Goal: Information Seeking & Learning: Learn about a topic

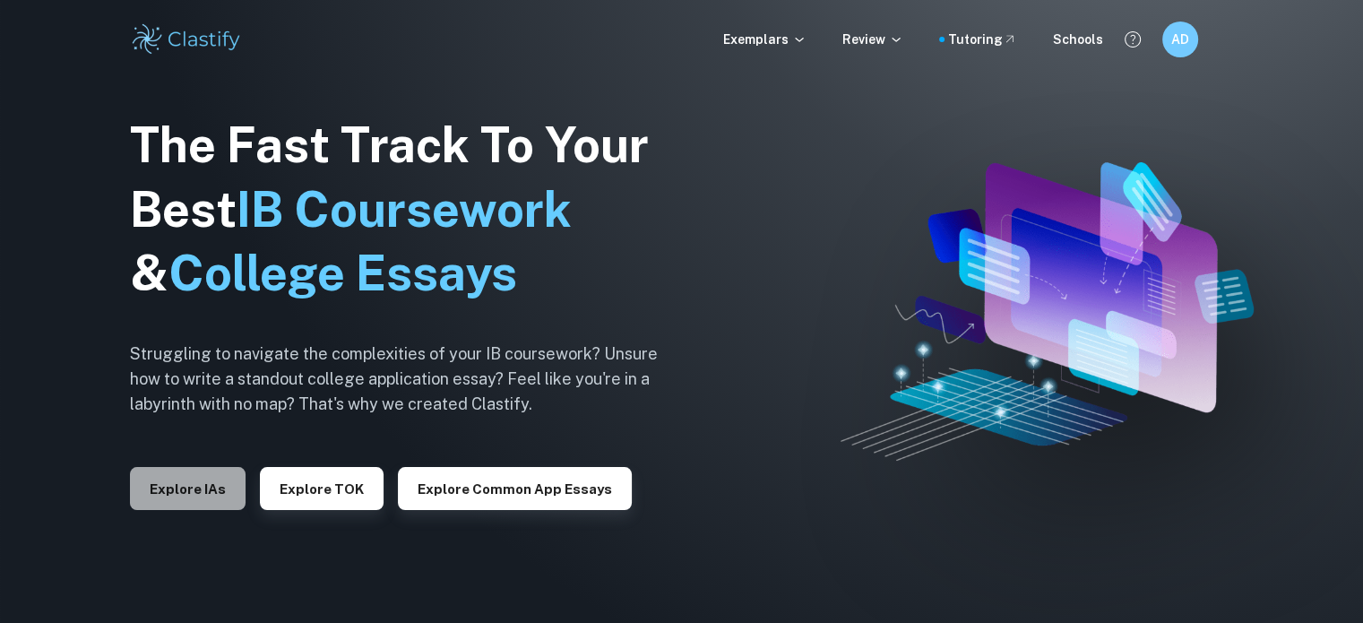
click at [197, 471] on button "Explore IAs" at bounding box center [188, 488] width 116 height 43
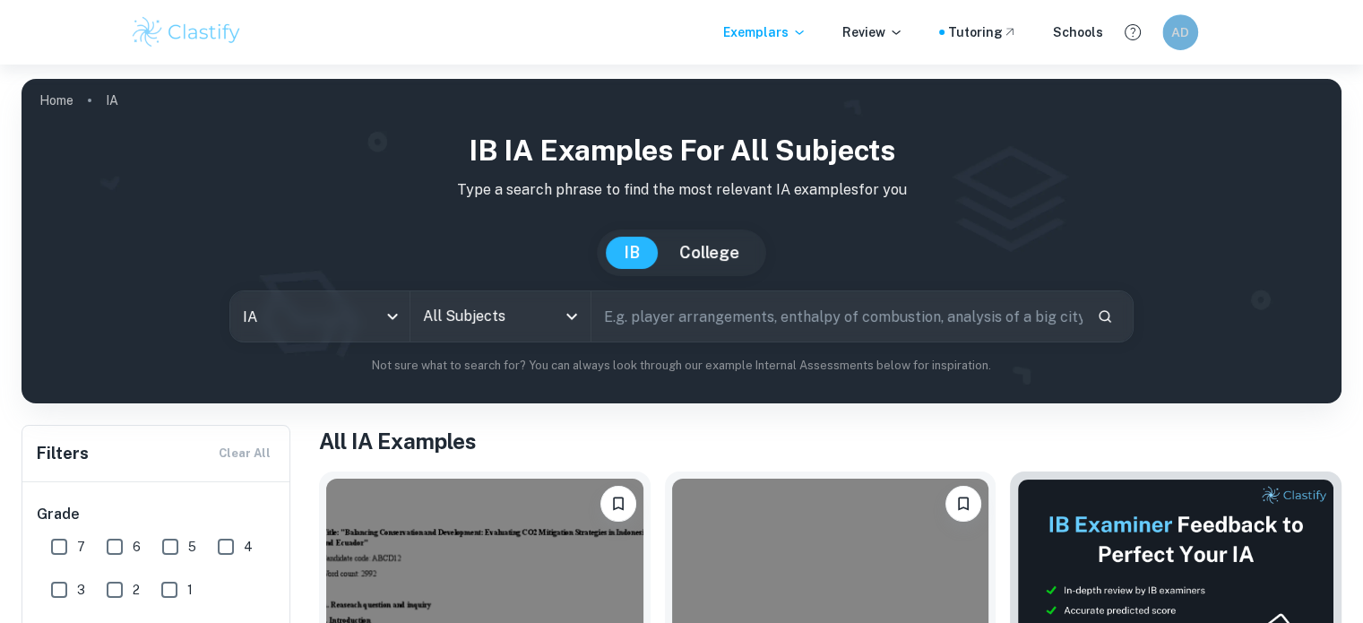
click at [1178, 34] on h6 "AD" at bounding box center [1179, 32] width 21 height 20
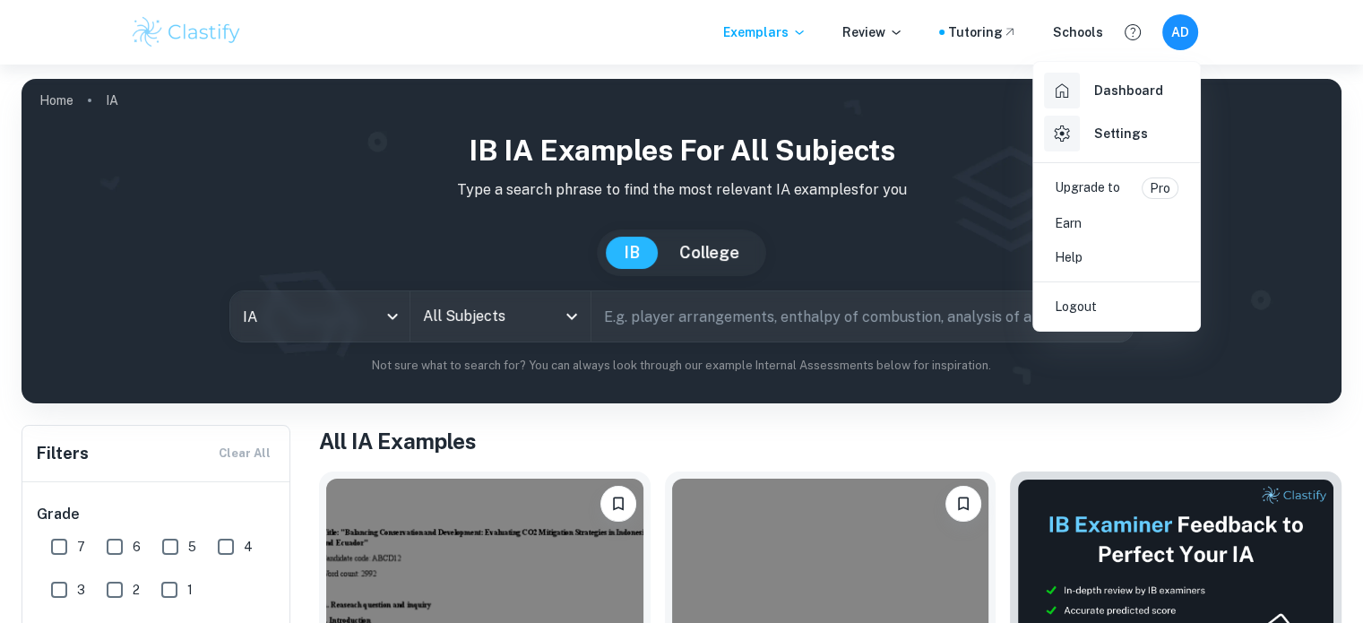
click at [1133, 84] on h6 "Dashboard" at bounding box center [1128, 91] width 69 height 20
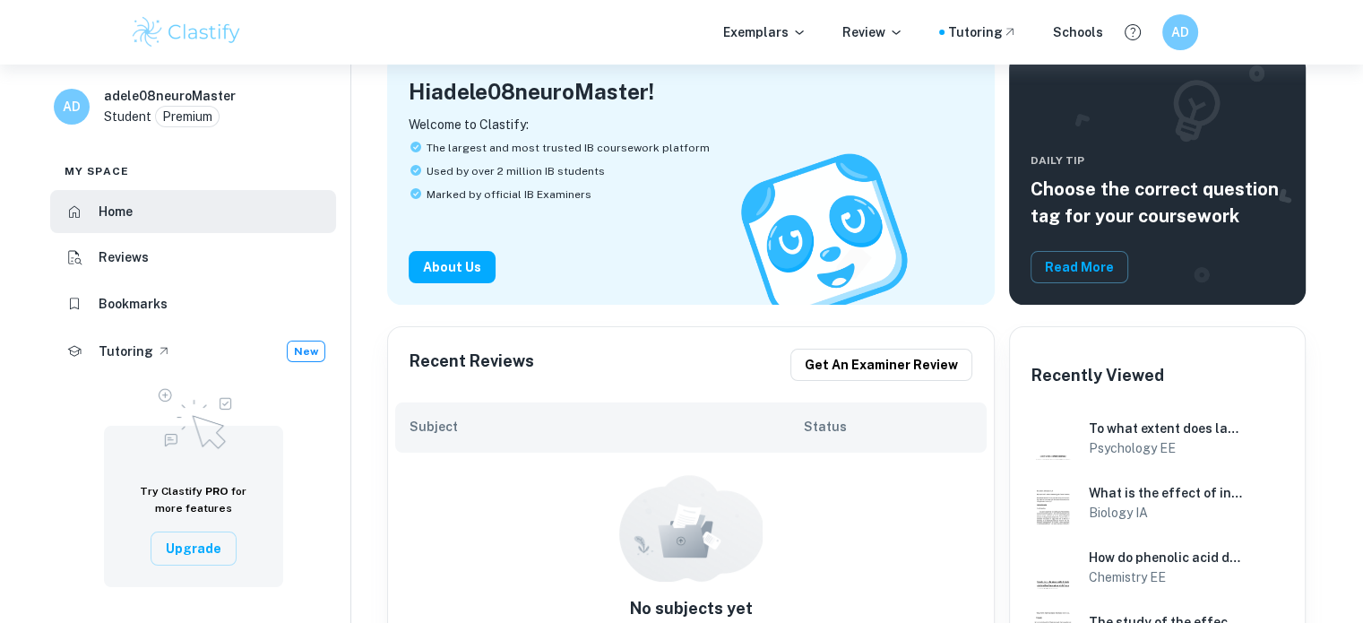
scroll to position [269, 0]
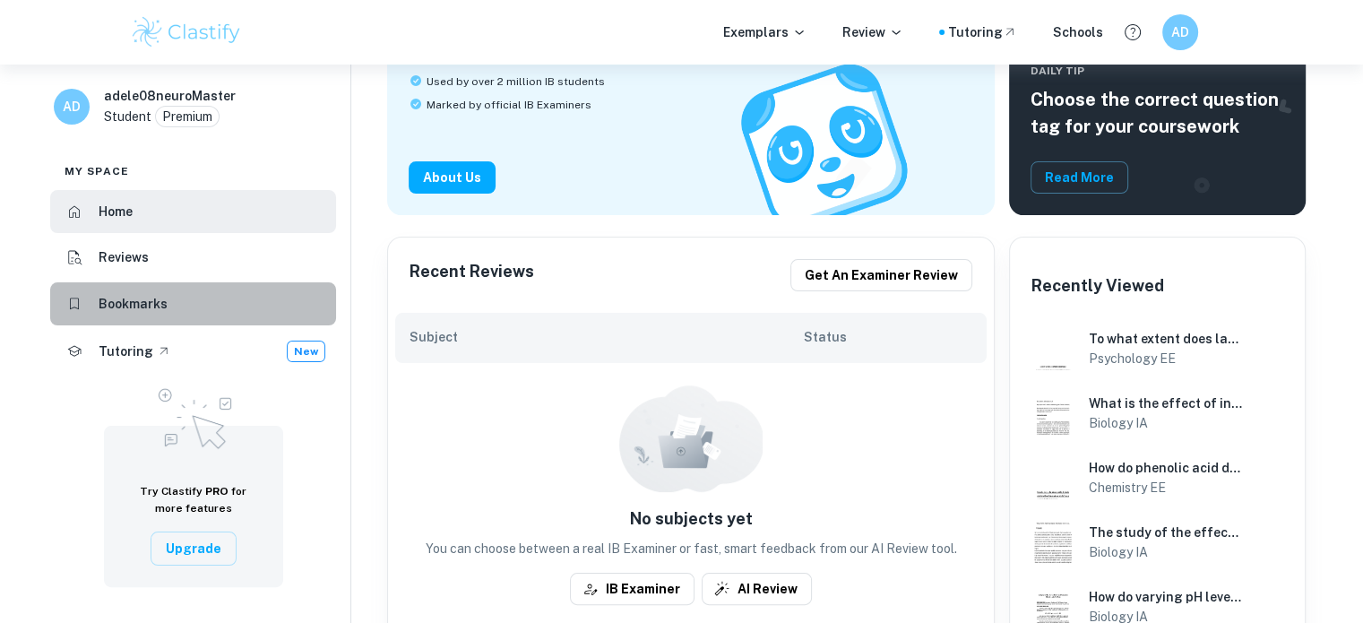
click at [140, 294] on h6 "Bookmarks" at bounding box center [133, 304] width 69 height 20
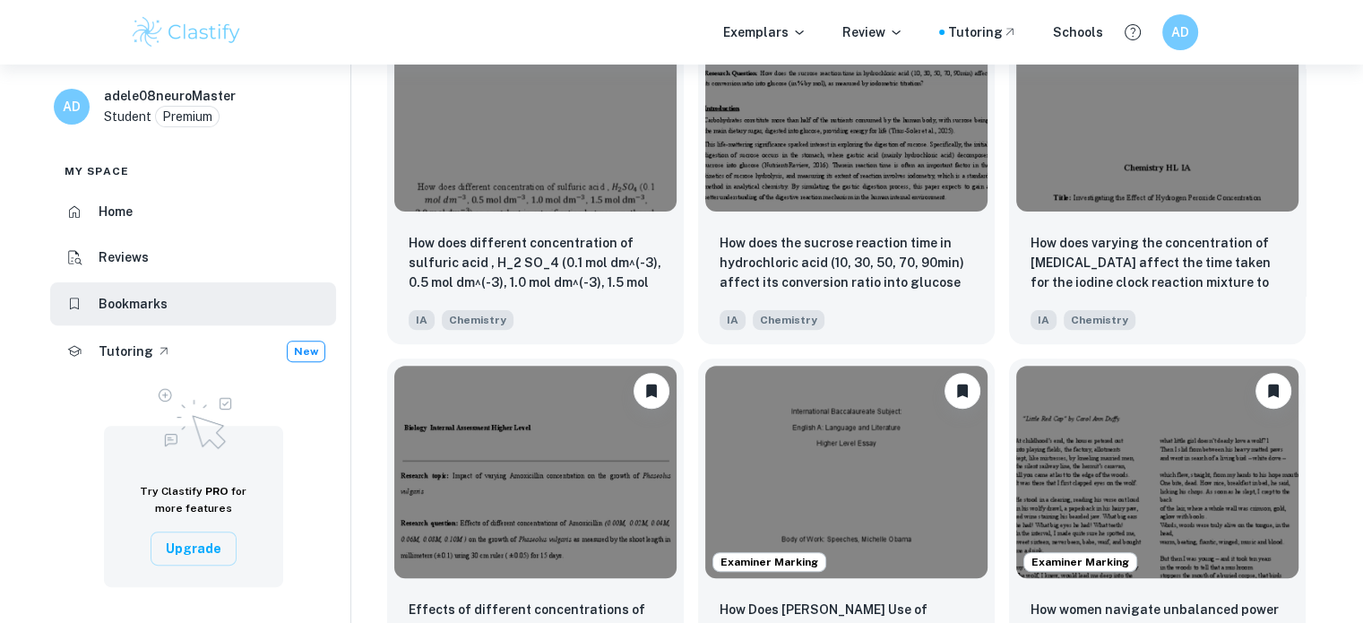
scroll to position [807, 0]
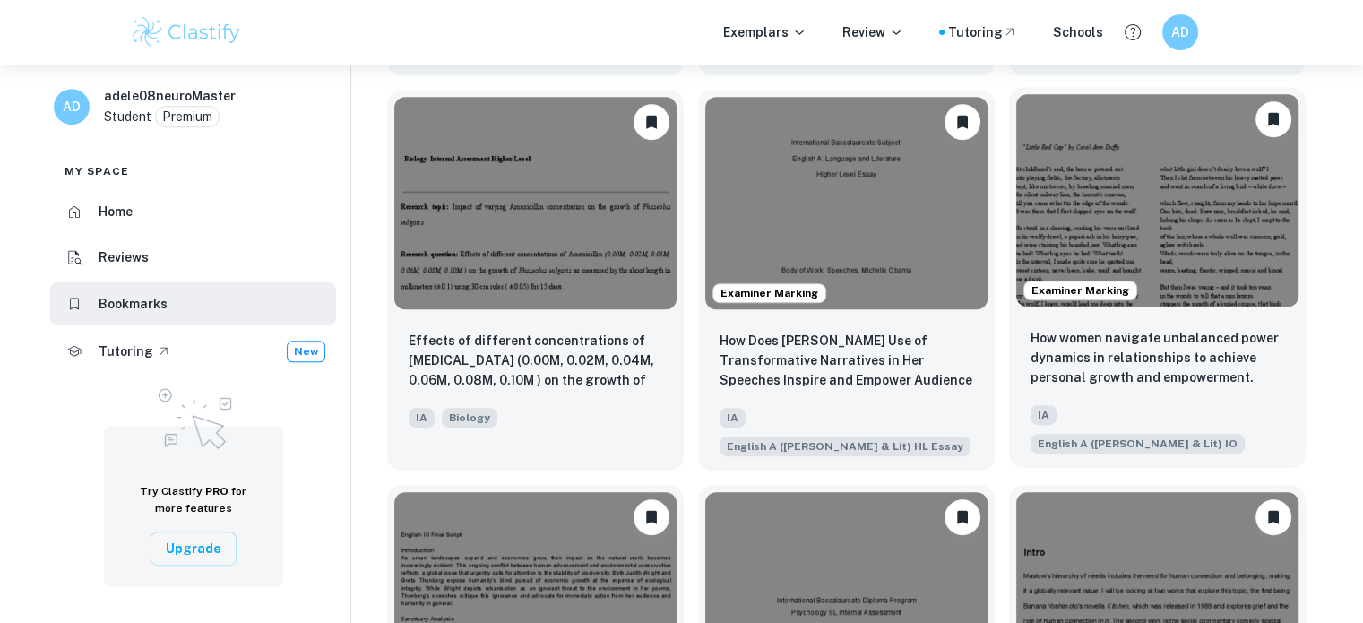
click at [1194, 236] on img at bounding box center [1157, 199] width 282 height 211
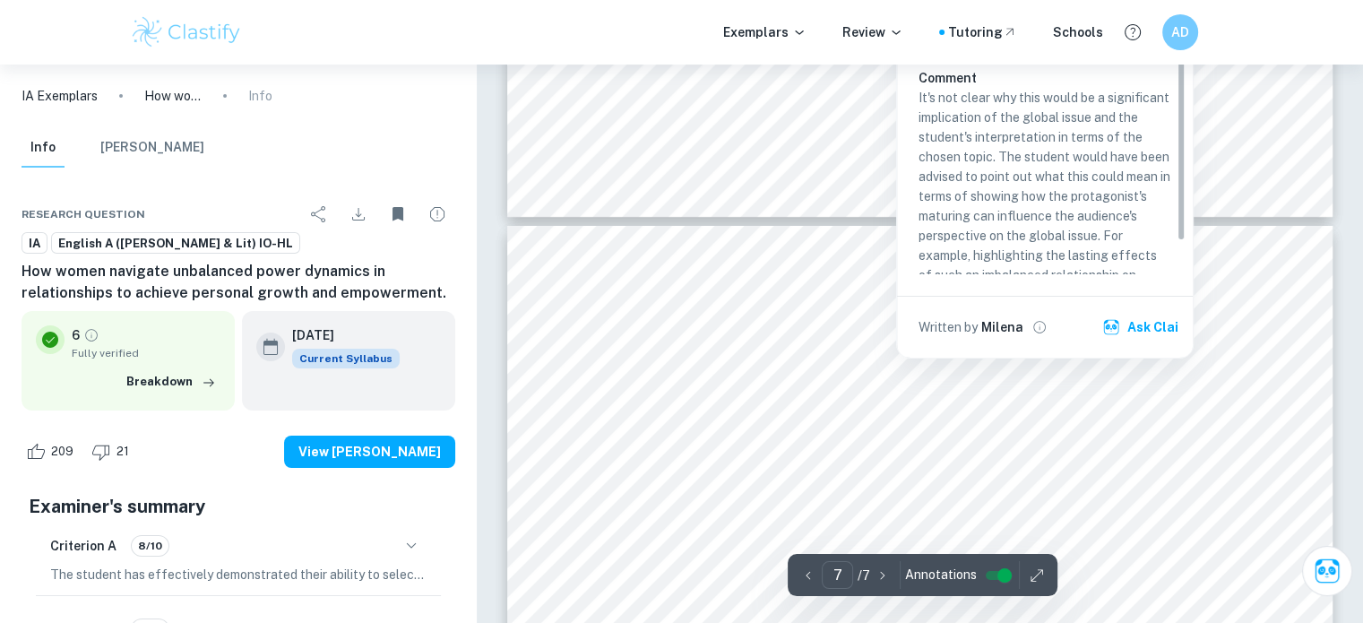
scroll to position [6811, 0]
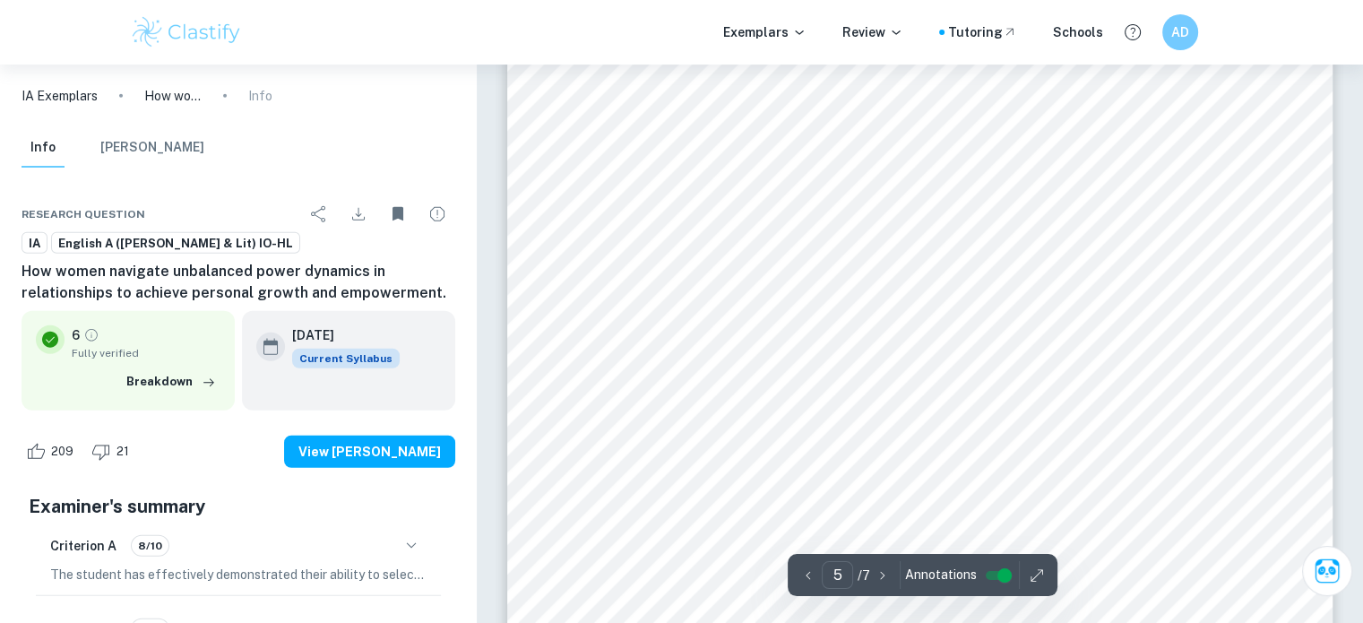
type input "4"
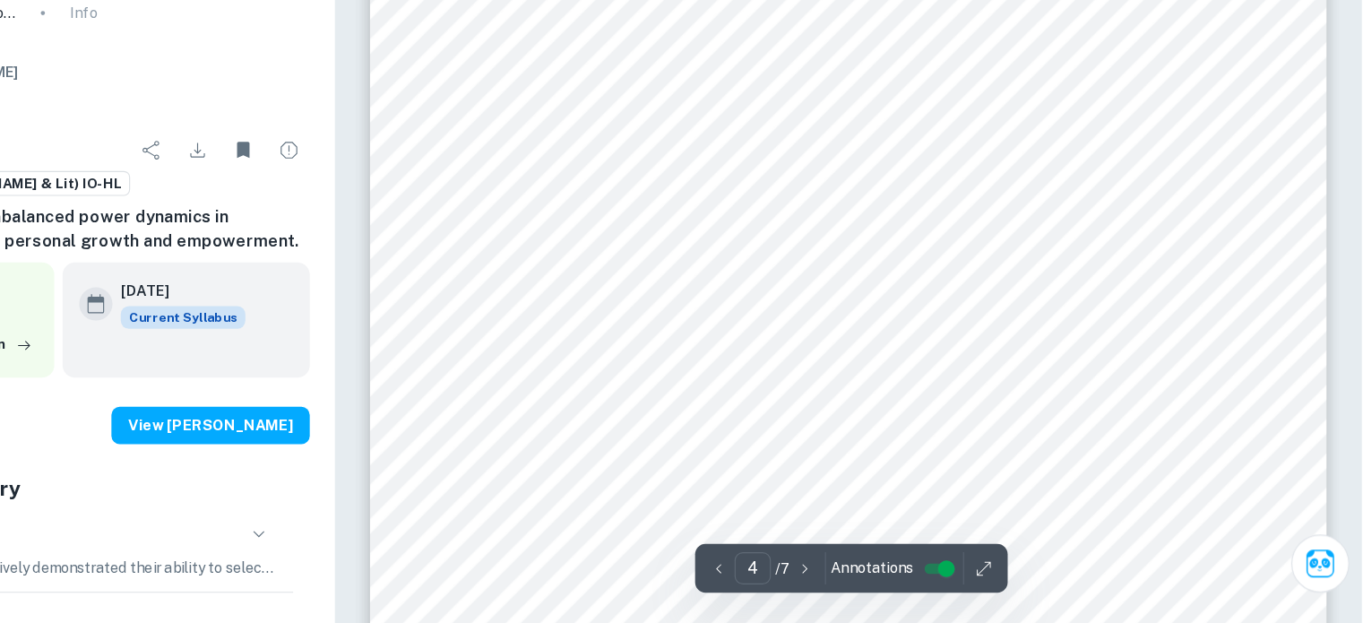
scroll to position [3777, 0]
